Goal: Check status: Check status

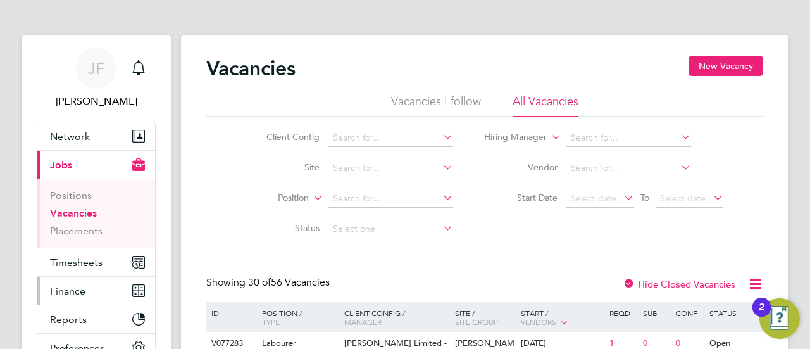
click at [71, 287] on span "Finance" at bounding box center [67, 291] width 35 height 12
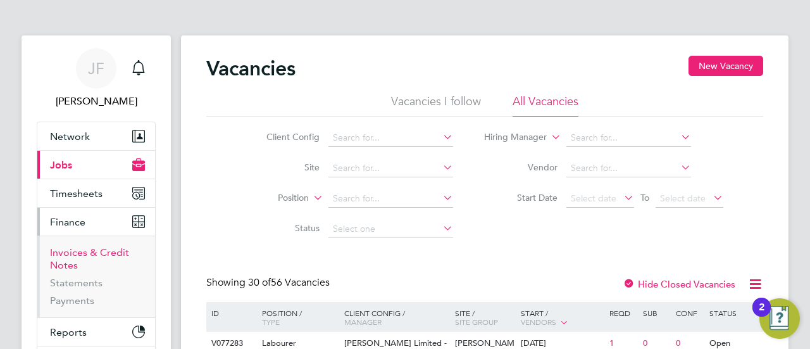
click at [68, 260] on link "Invoices & Credit Notes" at bounding box center [89, 258] width 79 height 25
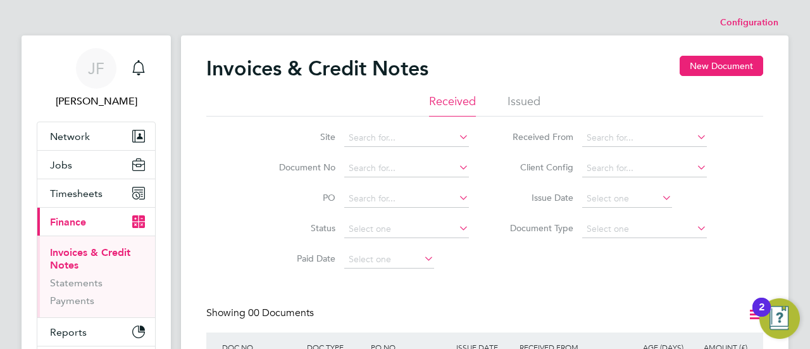
click at [529, 96] on li "Issued" at bounding box center [524, 105] width 33 height 23
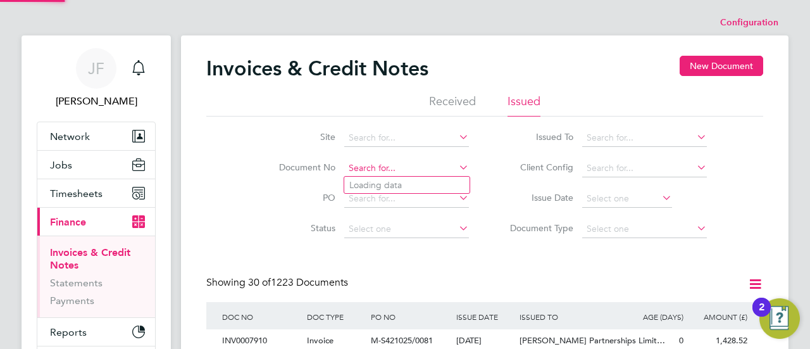
click at [387, 166] on input at bounding box center [406, 169] width 125 height 18
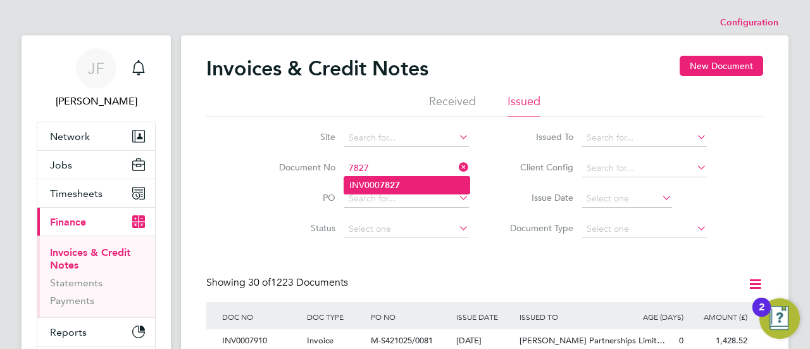
click at [390, 183] on b "7827" at bounding box center [390, 185] width 20 height 11
type input "INV0007827"
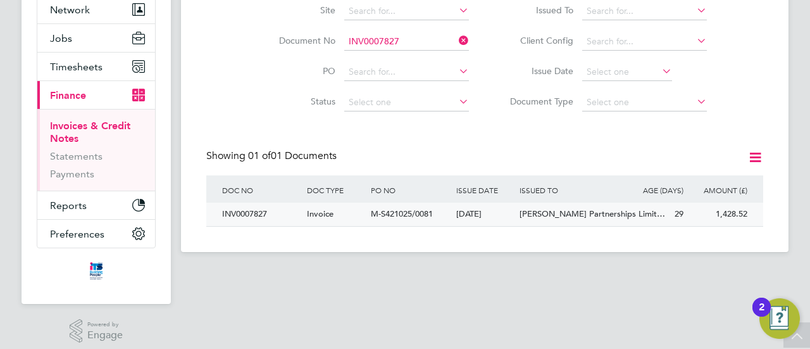
click at [402, 213] on span "M-S421025/0081" at bounding box center [402, 213] width 62 height 11
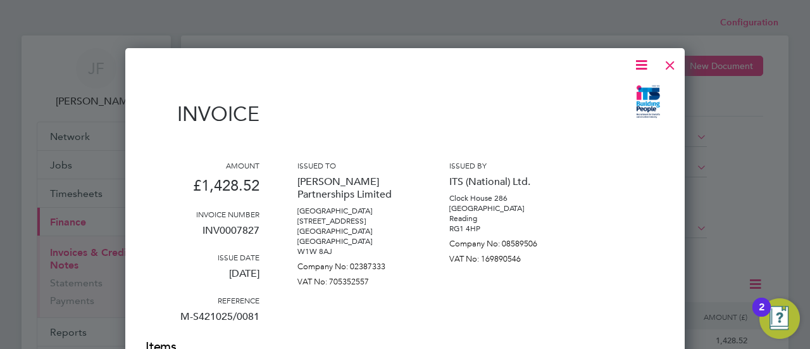
click at [674, 63] on div at bounding box center [670, 62] width 23 height 23
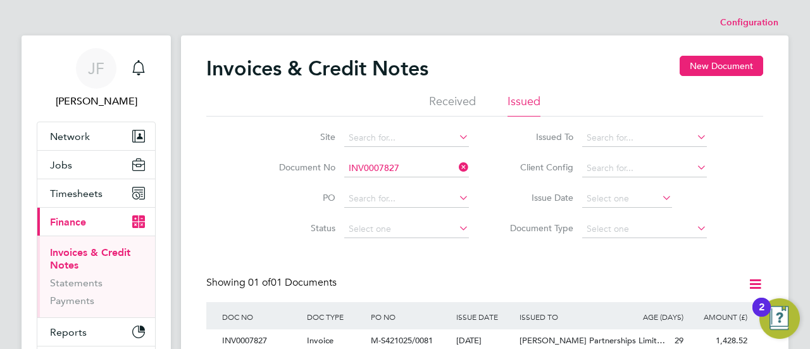
click at [408, 160] on input "INV0007827" at bounding box center [406, 169] width 125 height 18
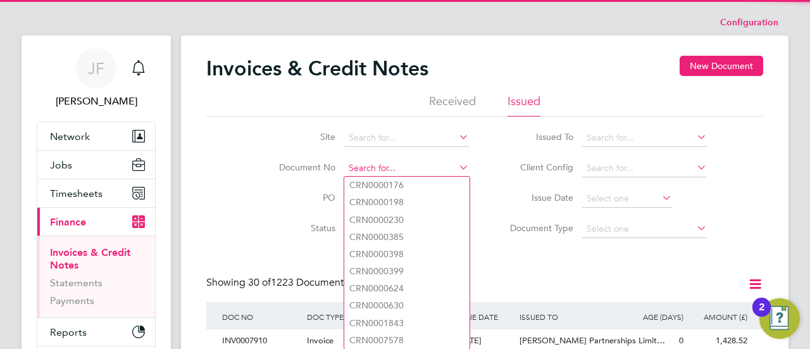
scroll to position [24, 85]
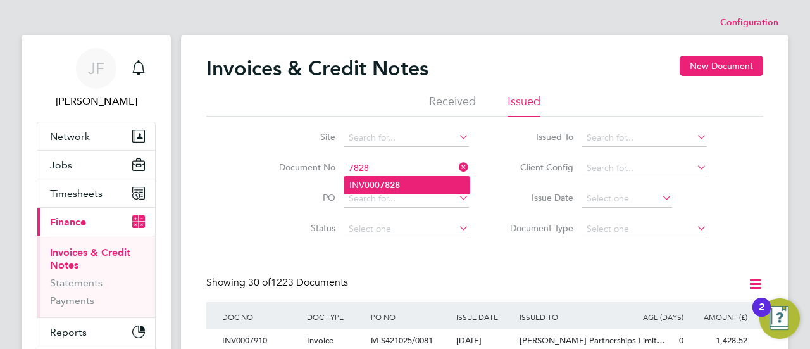
click at [390, 183] on b "7828" at bounding box center [390, 185] width 20 height 11
type input "INV0007828"
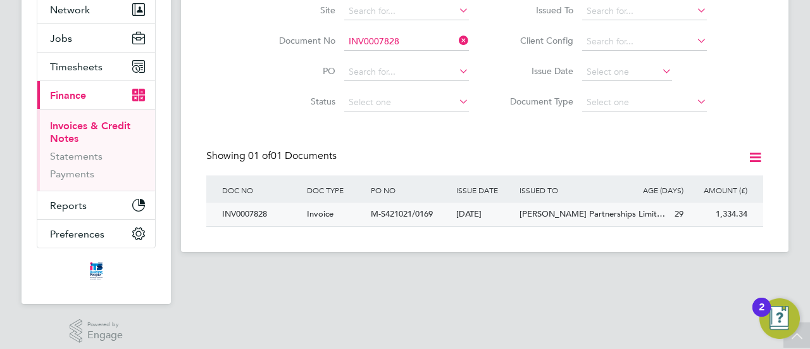
click at [405, 215] on span "M-S421021/0169" at bounding box center [402, 213] width 62 height 11
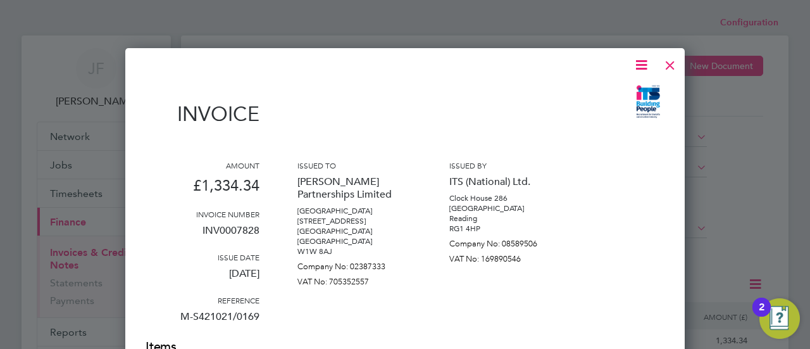
click at [670, 65] on div at bounding box center [670, 62] width 23 height 23
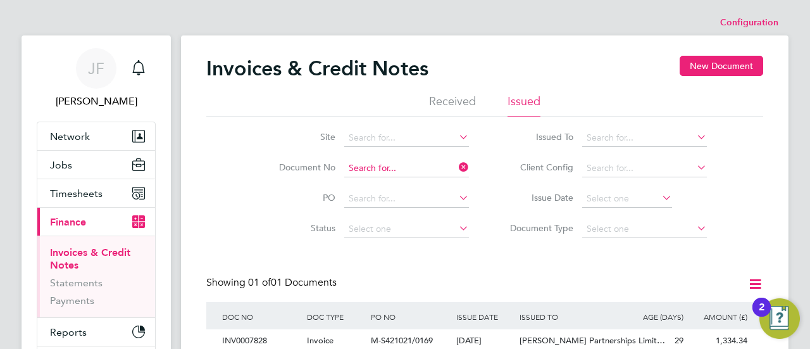
click at [399, 160] on input at bounding box center [406, 169] width 125 height 18
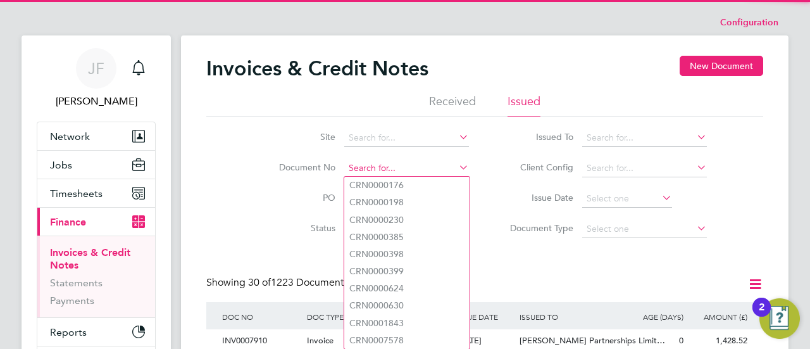
scroll to position [24, 85]
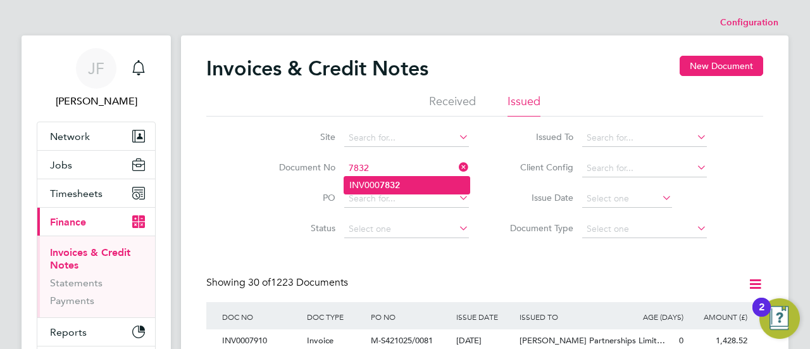
click at [404, 180] on li "INV000 7832" at bounding box center [406, 185] width 125 height 17
type input "INV0007832"
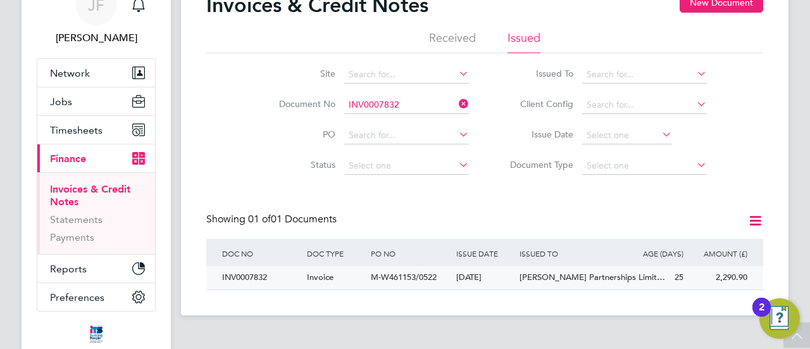
click at [432, 280] on span "M-W461153/0522" at bounding box center [404, 277] width 66 height 11
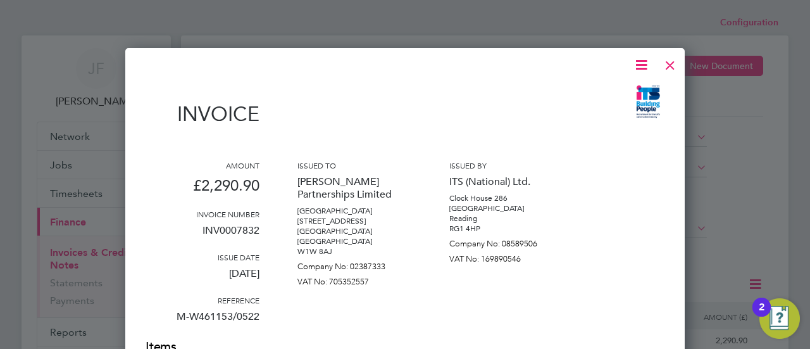
click at [672, 61] on div at bounding box center [670, 62] width 23 height 23
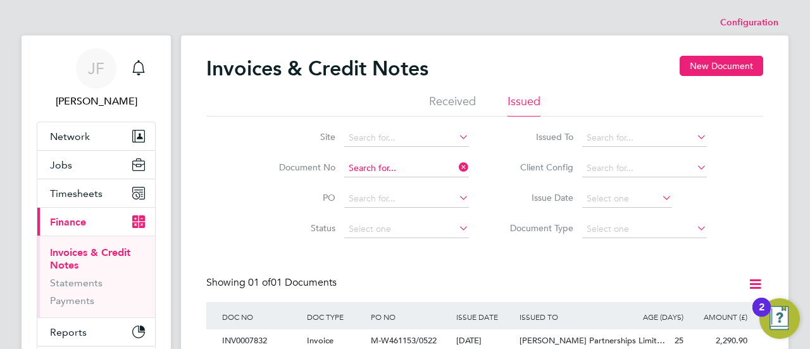
click at [403, 163] on input at bounding box center [406, 169] width 125 height 18
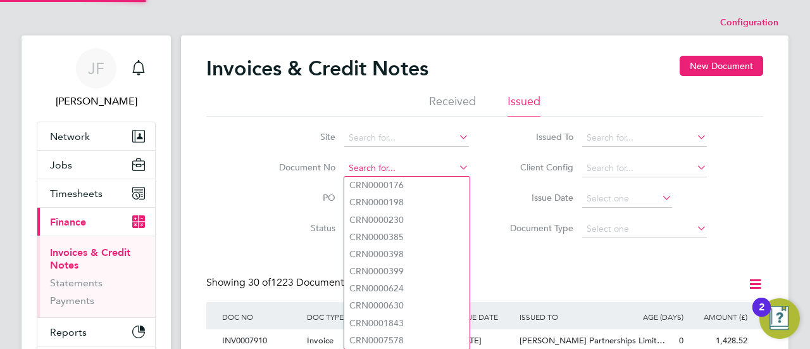
scroll to position [24, 85]
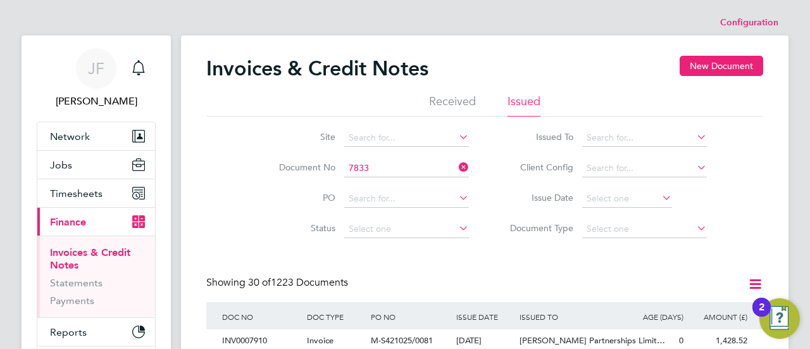
click at [385, 181] on b "7833" at bounding box center [390, 185] width 20 height 11
type input "INV0007833"
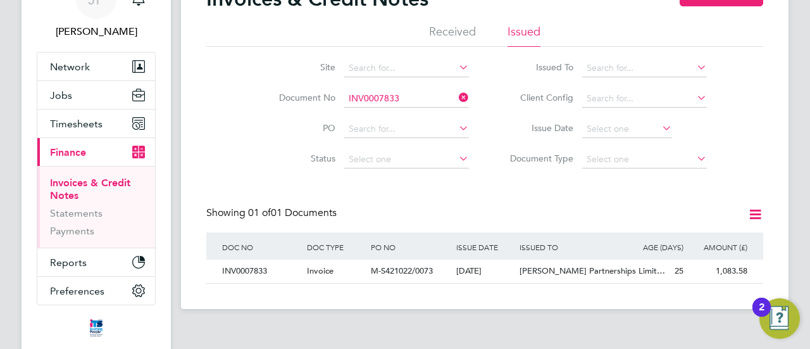
scroll to position [134, 0]
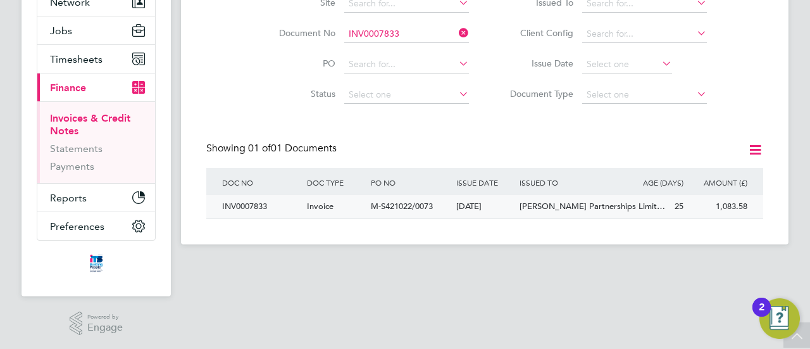
click at [414, 204] on span "M-S421022/0073" at bounding box center [402, 206] width 62 height 11
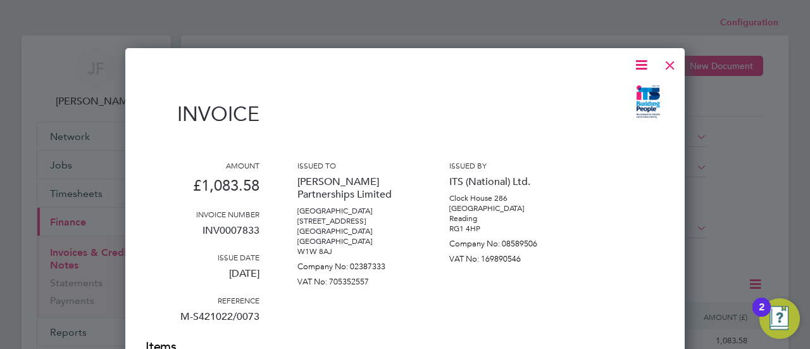
click at [676, 59] on div at bounding box center [670, 62] width 23 height 23
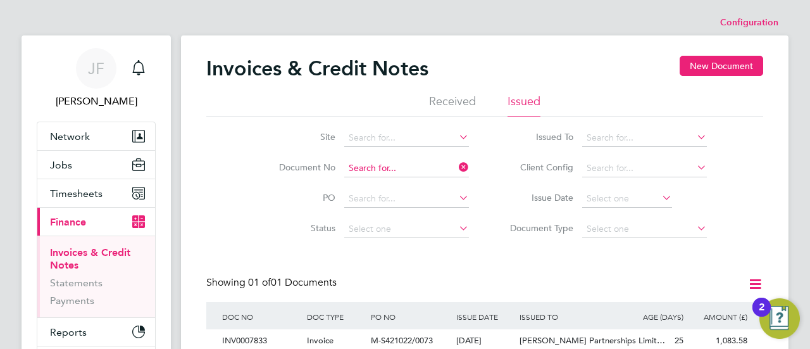
click at [406, 165] on input at bounding box center [406, 169] width 125 height 18
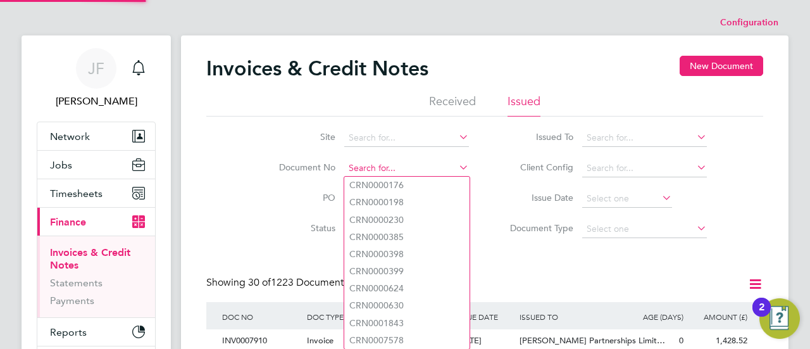
scroll to position [24, 85]
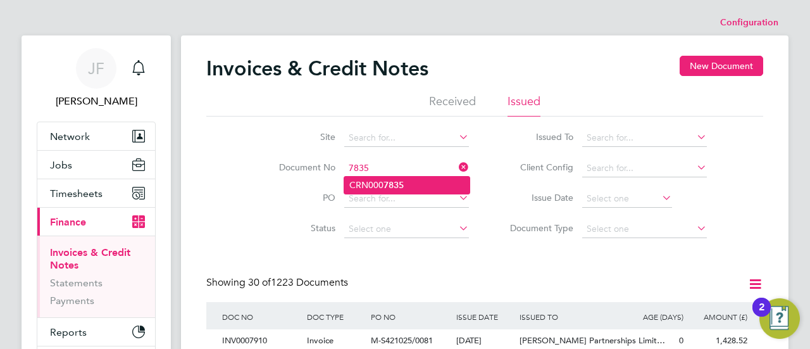
click at [405, 182] on li "CRN000 7835" at bounding box center [406, 185] width 125 height 17
type input "CRN0007835"
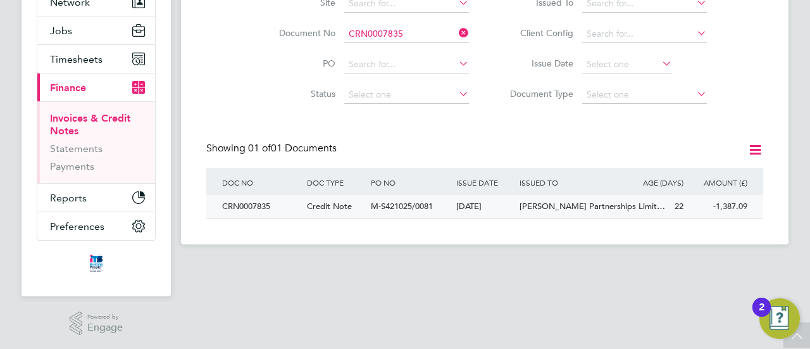
click at [361, 208] on div "Credit Note" at bounding box center [336, 206] width 64 height 23
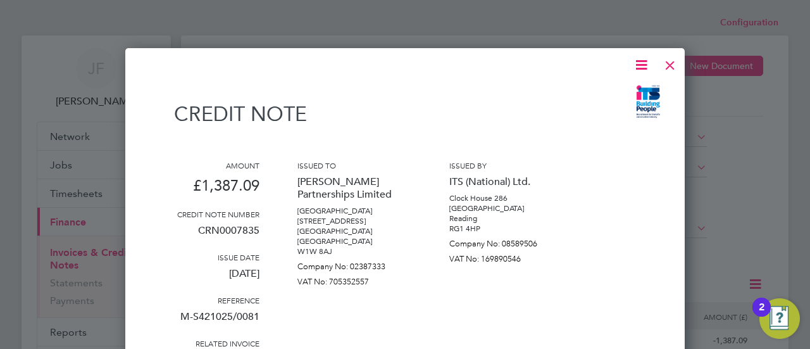
click at [672, 65] on div at bounding box center [670, 62] width 23 height 23
